Goal: Task Accomplishment & Management: Manage account settings

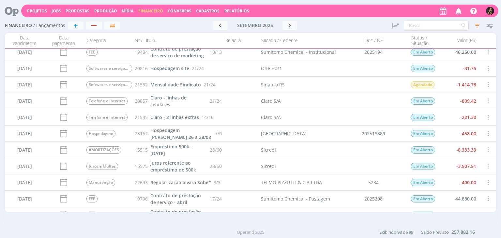
scroll to position [1162, 0]
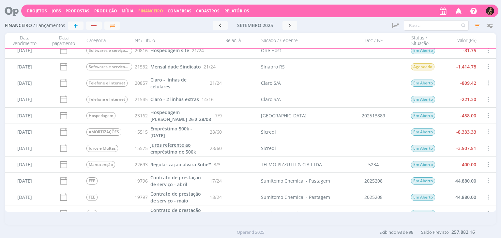
click at [184, 149] on span "Juros referente ao empréstimo de 500k" at bounding box center [173, 148] width 46 height 13
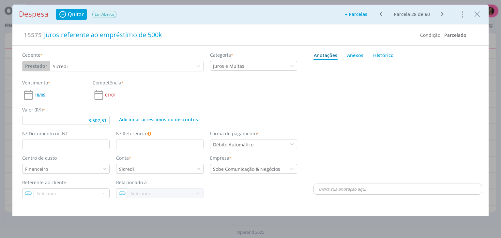
click at [383, 12] on icon "dialog" at bounding box center [381, 14] width 8 height 8
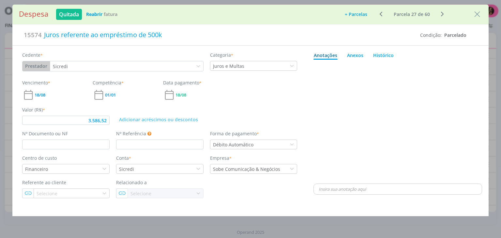
click at [440, 13] on icon "dialog" at bounding box center [442, 14] width 8 height 8
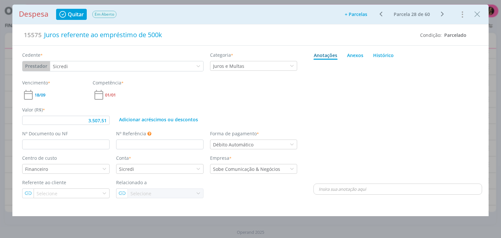
type input "3.507,51"
click at [476, 12] on icon "Close" at bounding box center [477, 14] width 10 height 10
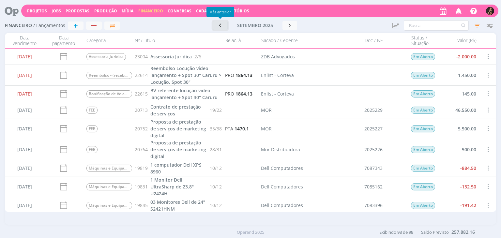
click at [220, 26] on icon "button" at bounding box center [220, 25] width 7 height 6
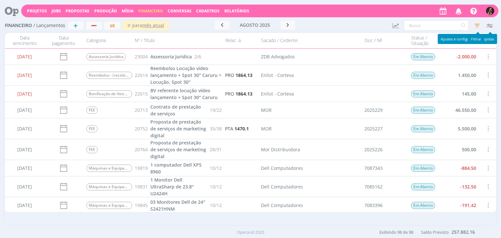
click at [476, 23] on icon "button" at bounding box center [477, 26] width 12 height 12
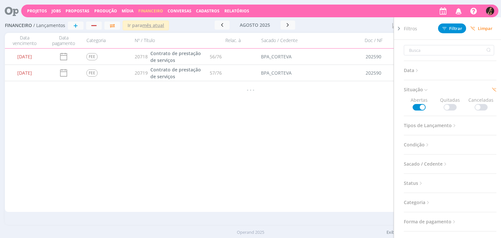
click at [479, 28] on span "Limpar" at bounding box center [481, 28] width 22 height 5
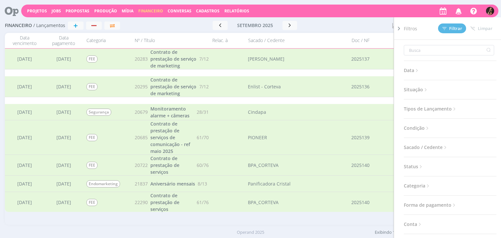
click at [417, 124] on span "Condição" at bounding box center [417, 128] width 26 height 8
click at [414, 201] on span "Categoria" at bounding box center [417, 202] width 27 height 8
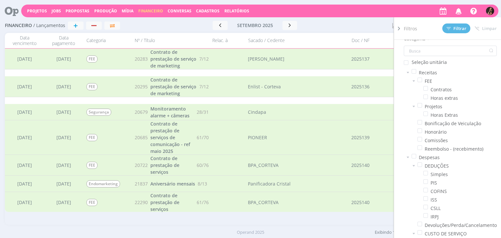
scroll to position [145, 0]
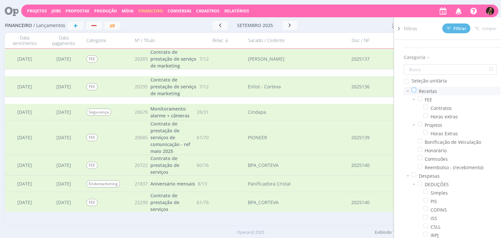
click at [413, 88] on span at bounding box center [414, 90] width 5 height 5
click at [416, 88] on input "checkbox" at bounding box center [416, 88] width 0 height 0
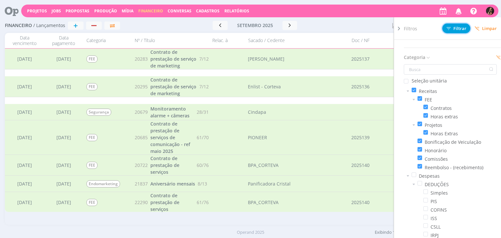
click at [458, 29] on span "Filtrar" at bounding box center [456, 28] width 20 height 4
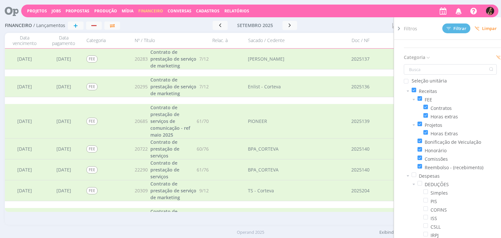
click at [351, 30] on div at bounding box center [354, 25] width 66 height 9
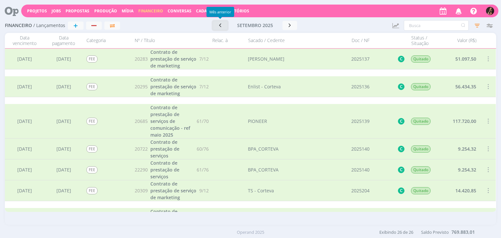
click at [220, 23] on icon "button" at bounding box center [220, 25] width 7 height 6
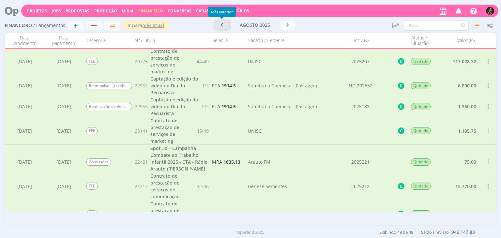
scroll to position [992, 0]
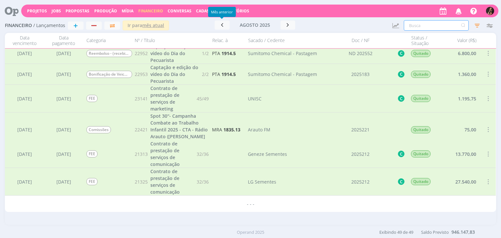
click at [426, 24] on input "text" at bounding box center [436, 25] width 65 height 10
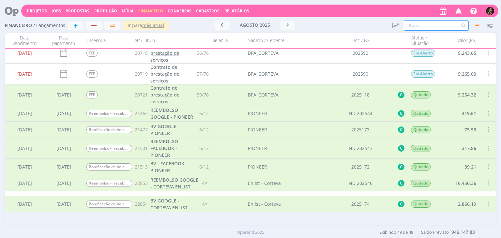
scroll to position [98, 0]
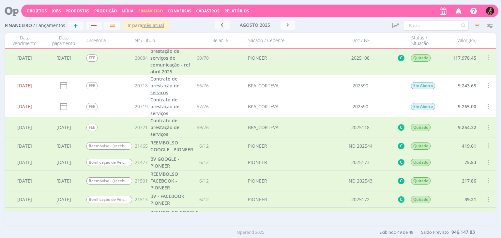
click at [166, 89] on span "Contrato de prestação de serviços" at bounding box center [164, 86] width 29 height 20
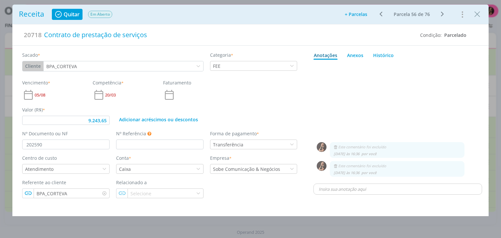
type input "9.243,65"
click at [477, 12] on icon "Close" at bounding box center [477, 14] width 10 height 10
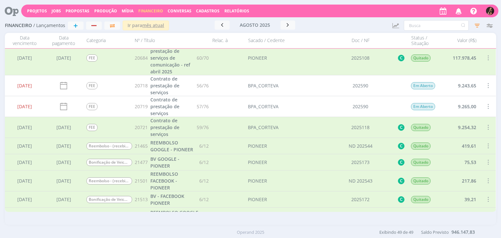
click at [472, 24] on icon "button" at bounding box center [477, 26] width 12 height 12
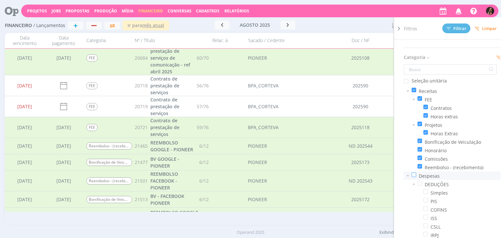
click at [414, 174] on span at bounding box center [414, 175] width 5 height 5
click at [416, 173] on input "checkbox" at bounding box center [416, 173] width 0 height 0
drag, startPoint x: 412, startPoint y: 88, endPoint x: 420, endPoint y: 78, distance: 13.5
click at [412, 88] on span at bounding box center [414, 90] width 5 height 5
click at [416, 88] on input "checkbox" at bounding box center [416, 88] width 0 height 0
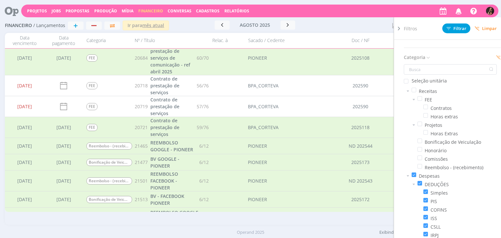
drag, startPoint x: 451, startPoint y: 34, endPoint x: 453, endPoint y: 27, distance: 7.0
click at [451, 34] on div "Filtros Filtrar [GEOGRAPHIC_DATA]" at bounding box center [455, 28] width 102 height 22
drag, startPoint x: 453, startPoint y: 26, endPoint x: 436, endPoint y: 28, distance: 17.3
click at [453, 26] on button "Filtrar" at bounding box center [456, 28] width 28 height 10
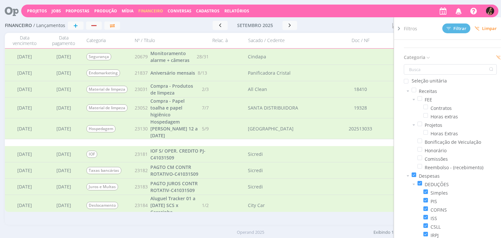
click at [345, 23] on div at bounding box center [354, 25] width 66 height 9
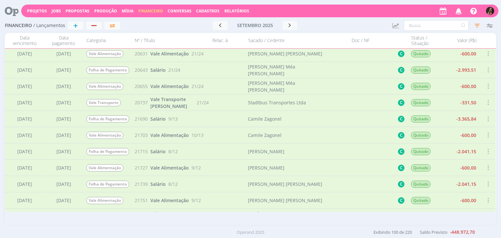
scroll to position [1011, 0]
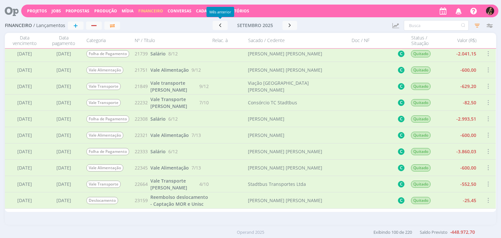
click at [229, 27] on button "setembro 2025" at bounding box center [255, 25] width 55 height 9
click at [222, 26] on icon "button" at bounding box center [220, 25] width 7 height 6
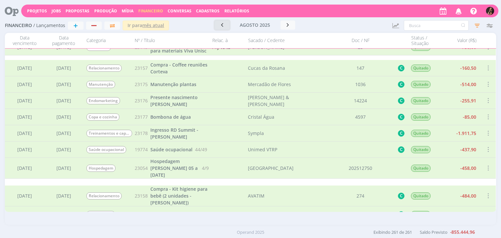
scroll to position [4611, 0]
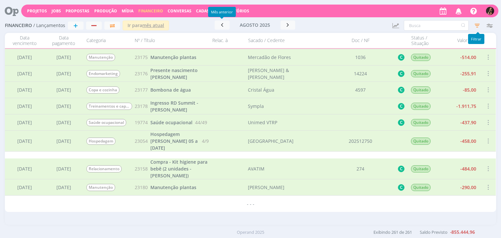
click at [475, 23] on icon "button" at bounding box center [477, 26] width 12 height 12
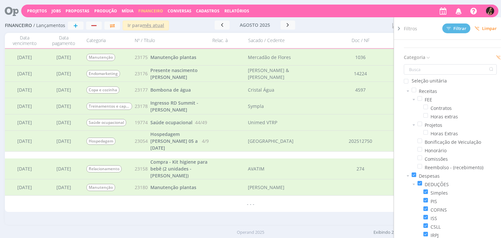
click at [492, 28] on span "Limpar" at bounding box center [485, 28] width 22 height 5
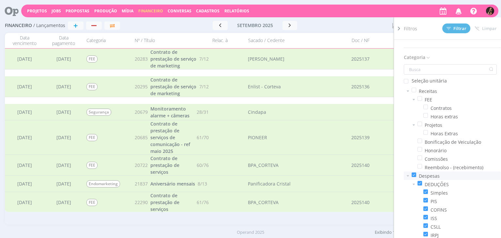
click at [413, 173] on span at bounding box center [414, 175] width 5 height 5
click at [416, 173] on input "checkbox" at bounding box center [416, 173] width 0 height 0
click at [419, 98] on span at bounding box center [419, 98] width 5 height 5
click at [422, 96] on input "checkbox" at bounding box center [422, 96] width 0 height 0
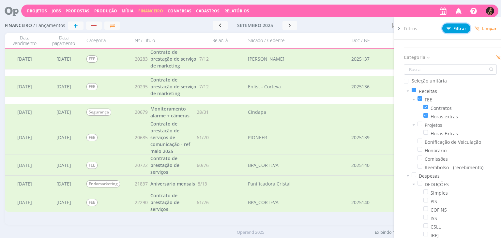
click at [457, 28] on span "Filtrar" at bounding box center [456, 28] width 20 height 4
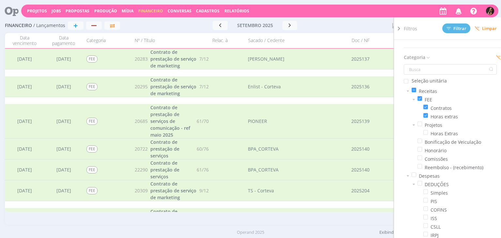
click at [304, 23] on div "setembro 2025 < 2025 > Janeiro Fevereiro [PERSON_NAME] [PERSON_NAME] Julho [PER…" at bounding box center [255, 25] width 126 height 9
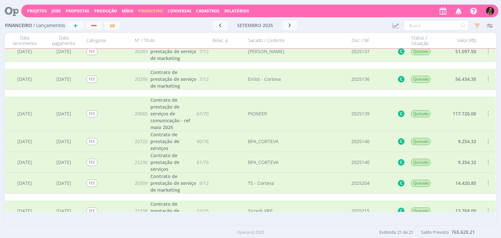
scroll to position [33, 0]
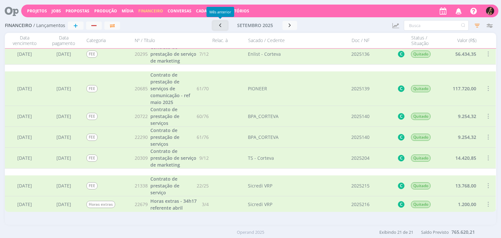
click at [218, 22] on button "button" at bounding box center [220, 25] width 15 height 9
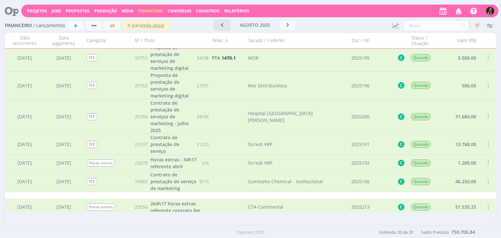
scroll to position [103, 0]
